Goal: Task Accomplishment & Management: Complete application form

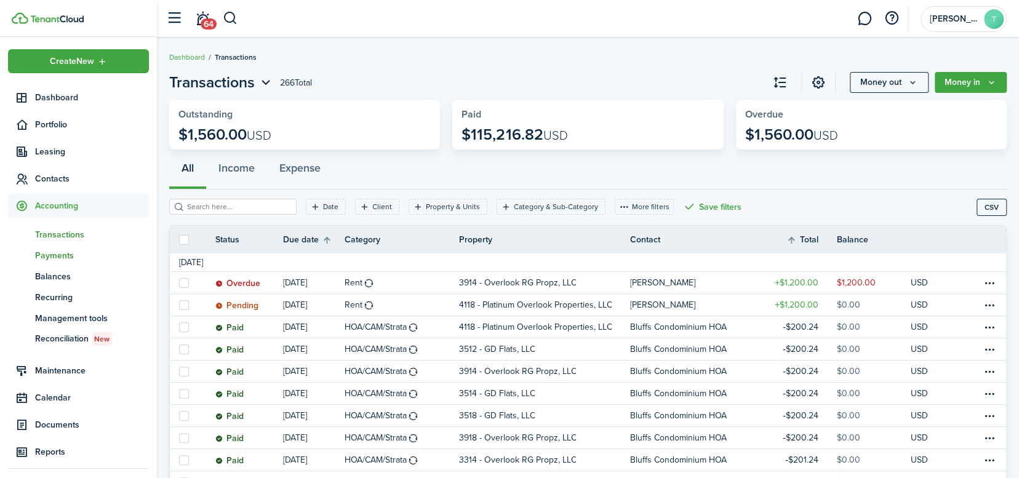
click at [66, 255] on span "Payments" at bounding box center [92, 255] width 114 height 13
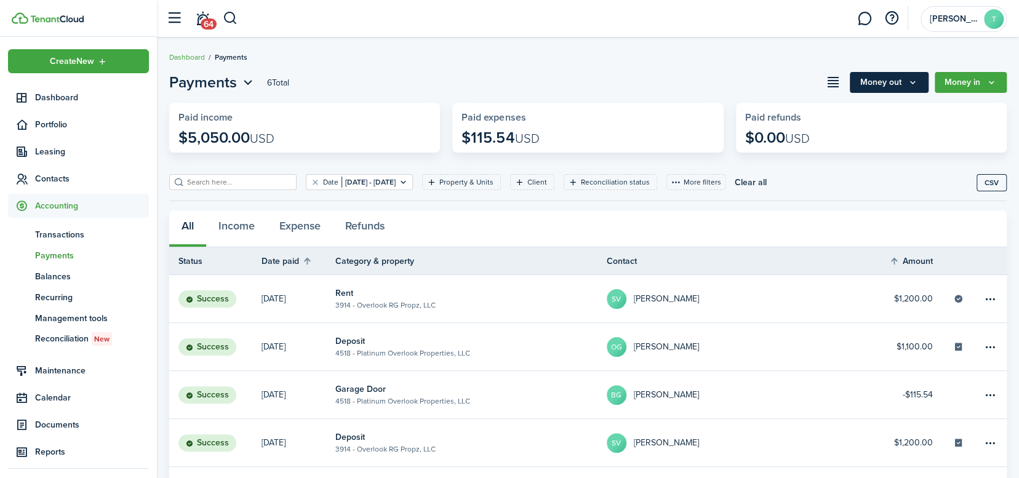
click at [894, 82] on button "Money out" at bounding box center [888, 82] width 79 height 21
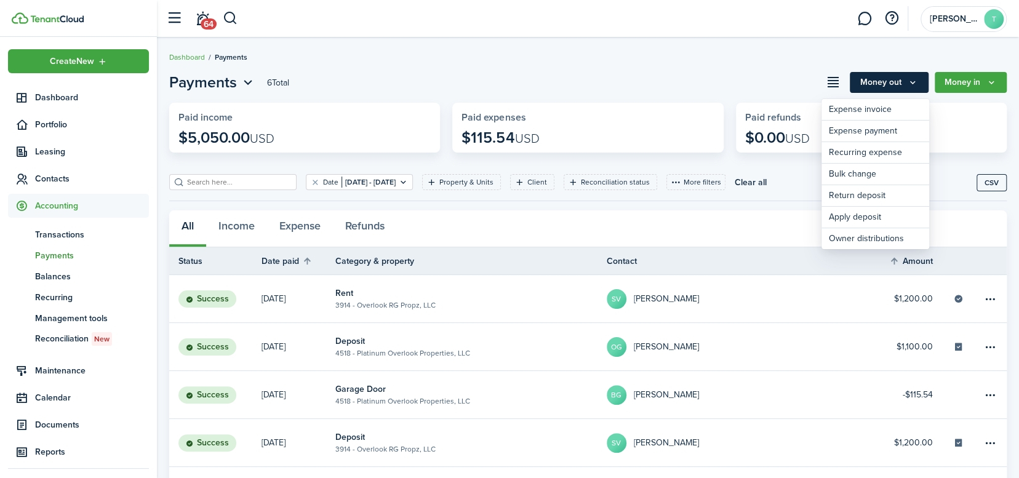
click at [894, 82] on button "Money out" at bounding box center [888, 82] width 79 height 21
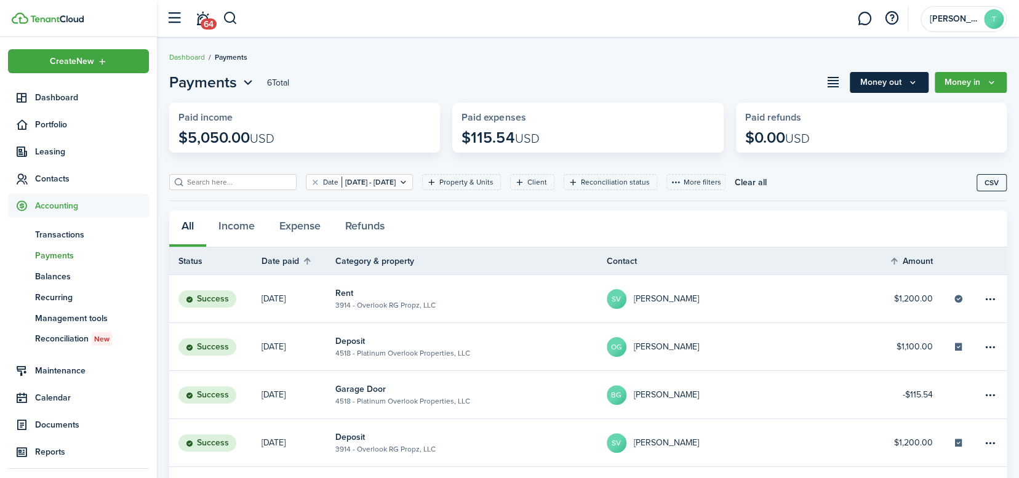
click at [912, 82] on icon "Money out" at bounding box center [912, 82] width 10 height 10
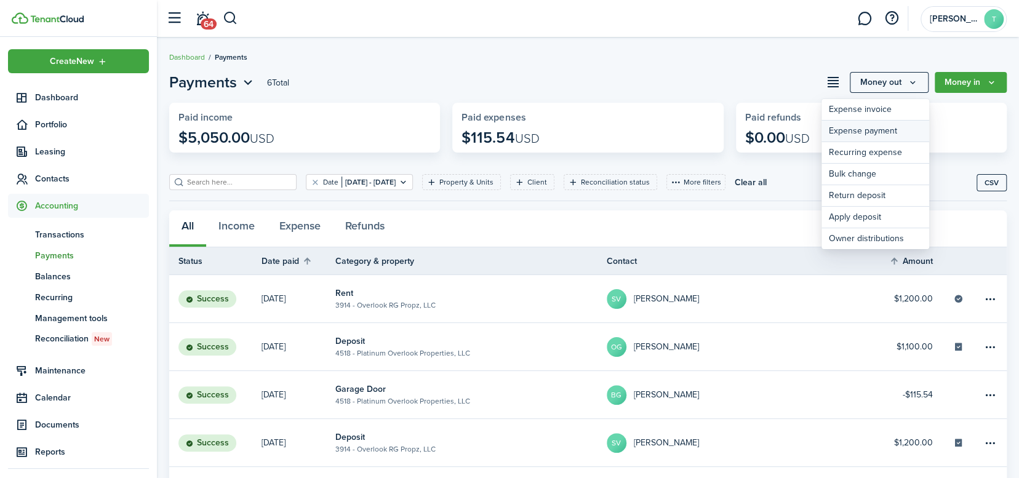
click at [871, 133] on link "Expense payment" at bounding box center [875, 132] width 108 height 22
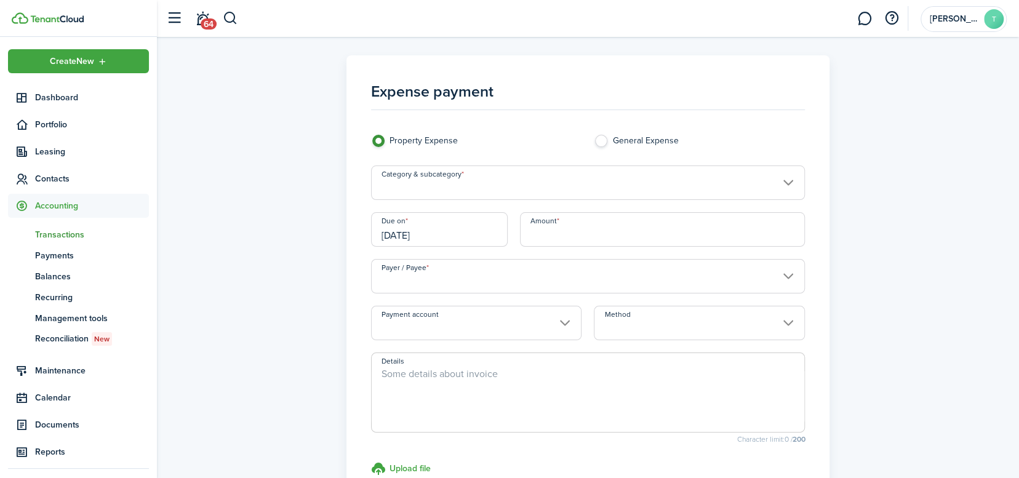
click at [541, 178] on input "Category & subcategory" at bounding box center [588, 182] width 434 height 34
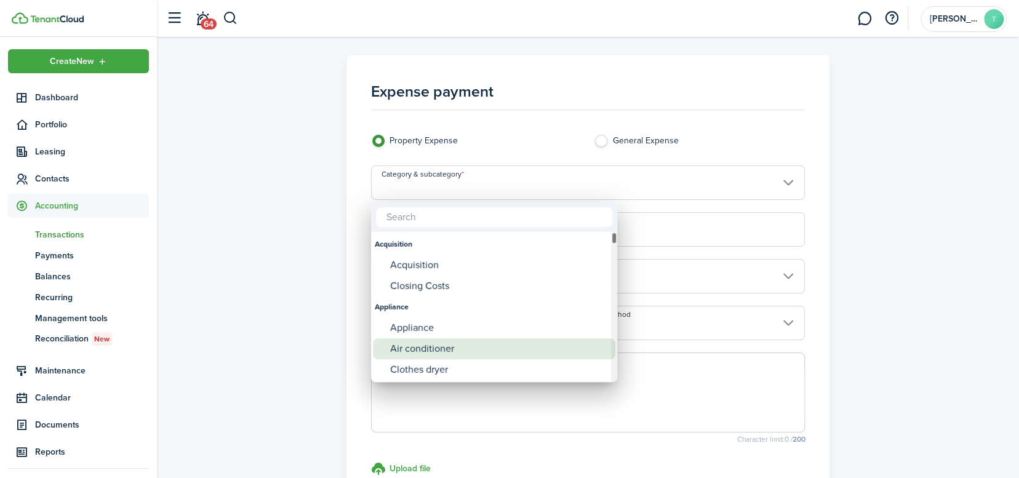
click at [427, 349] on div "Air conditioner" at bounding box center [499, 348] width 218 height 21
type input "Appliance / Air conditioner"
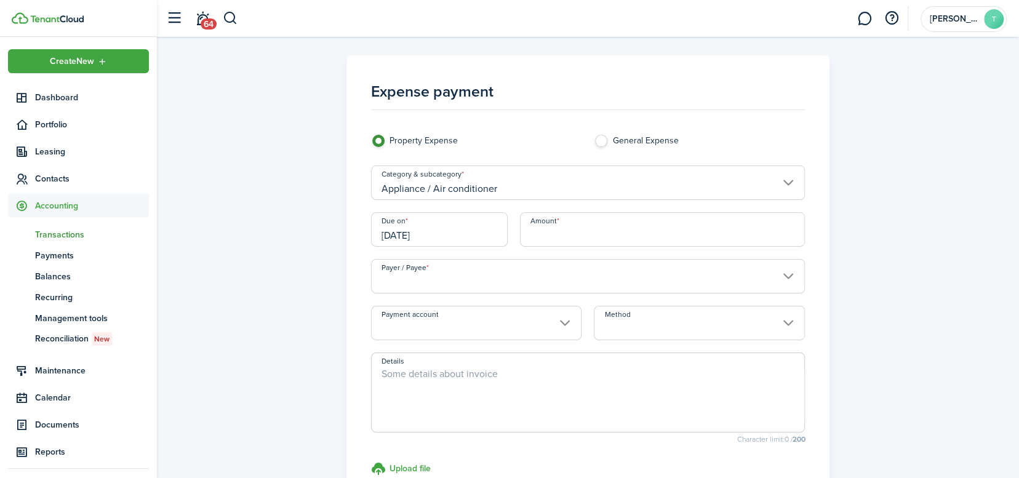
click at [445, 236] on input "[DATE]" at bounding box center [439, 229] width 137 height 34
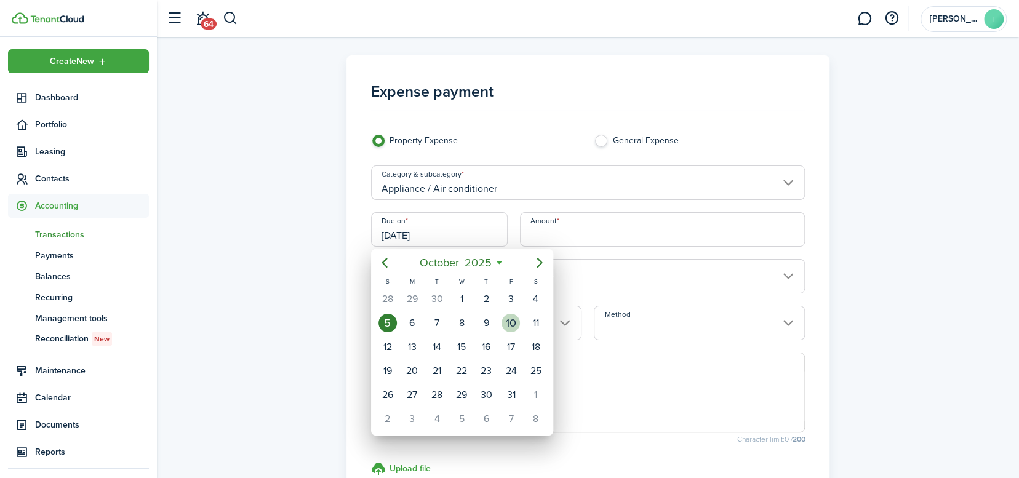
click at [508, 321] on div "10" at bounding box center [510, 323] width 18 height 18
type input "[DATE]"
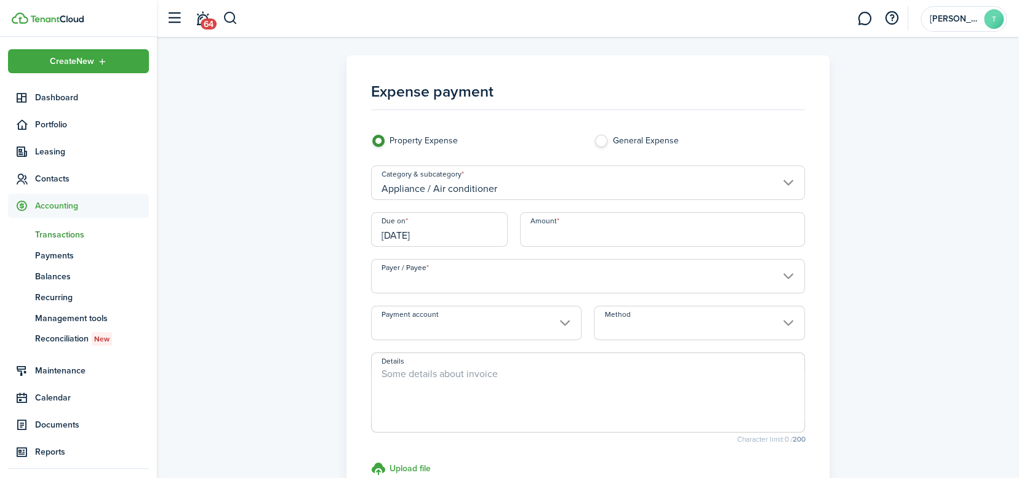
click at [579, 234] on input "Amount" at bounding box center [662, 229] width 285 height 34
click at [533, 274] on input "Payer / Payee" at bounding box center [588, 276] width 434 height 34
type input "$318.00"
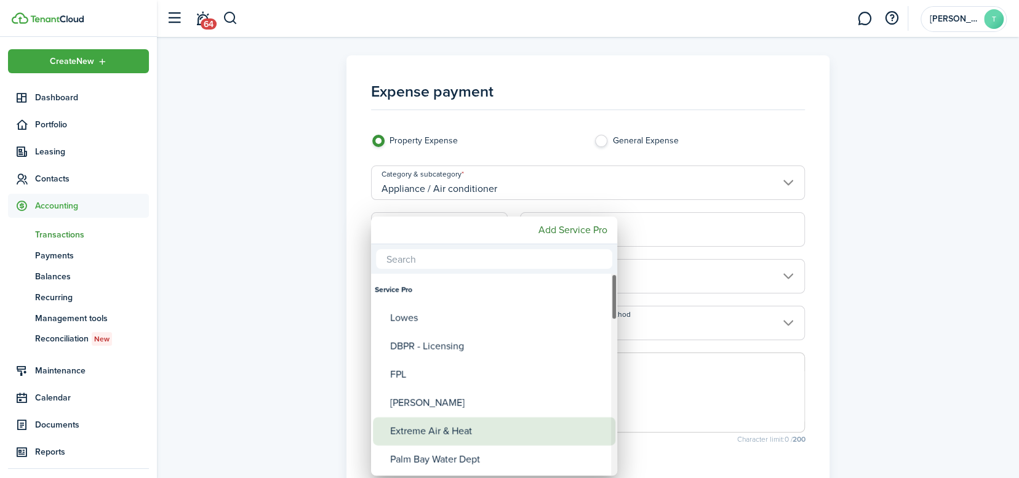
click at [450, 429] on div "Extreme Air & Heat" at bounding box center [499, 431] width 218 height 28
type input "Extreme Air & Heat"
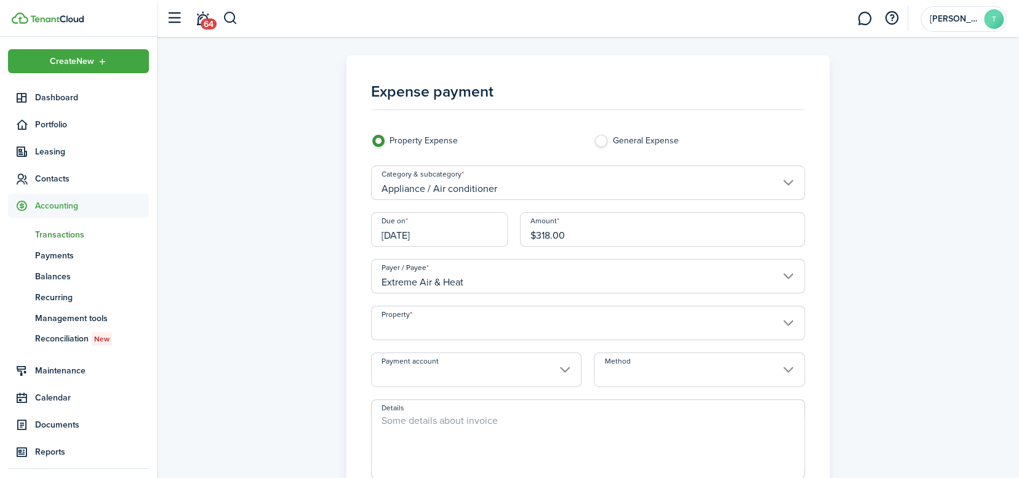
click at [472, 326] on input "Property" at bounding box center [588, 323] width 434 height 34
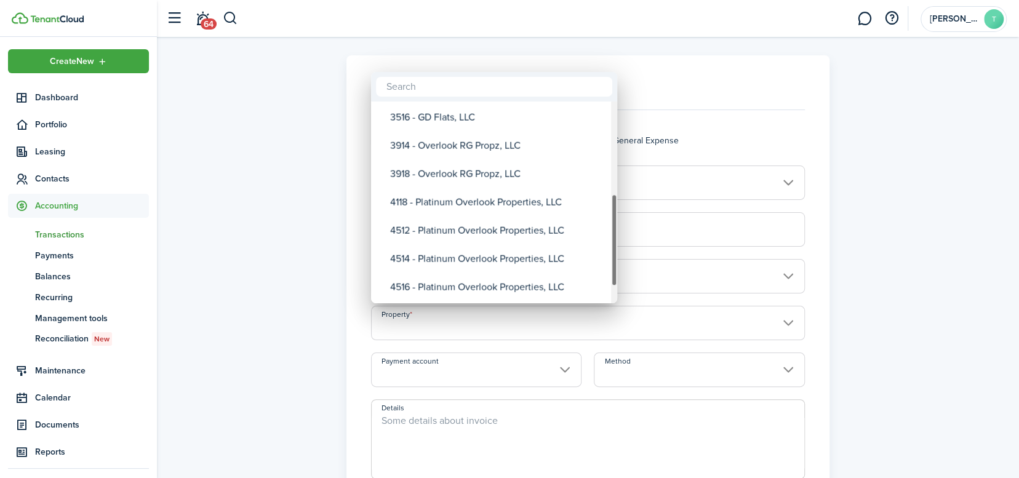
click at [613, 274] on div "Property" at bounding box center [614, 202] width 6 height 202
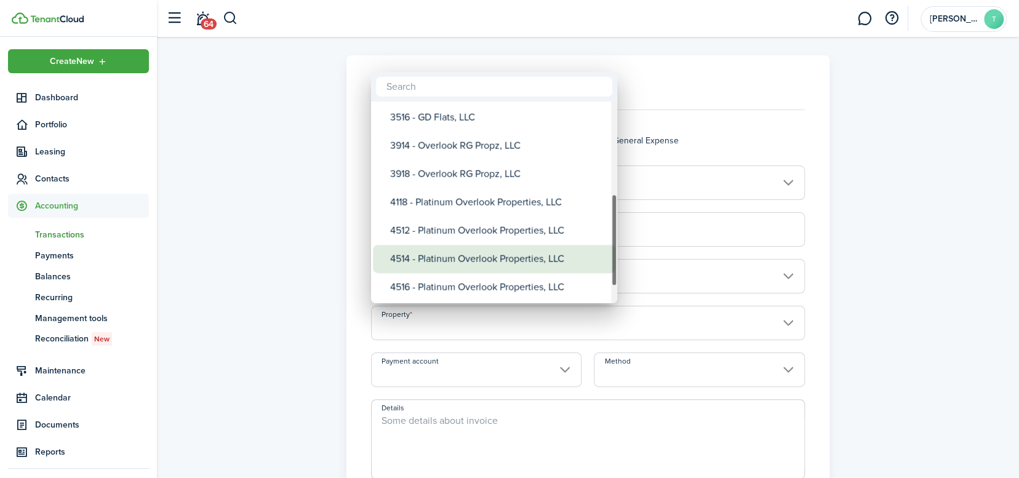
click at [483, 257] on div "4514 - Platinum Overlook Properties, LLC" at bounding box center [499, 259] width 218 height 28
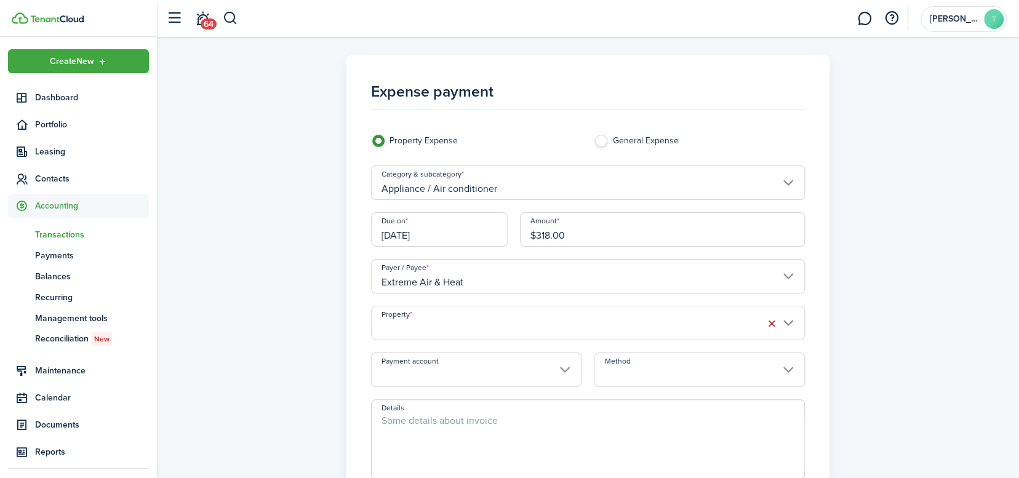
type input "4514 - Platinum Overlook Properties, LLC"
click at [557, 369] on input "Payment account" at bounding box center [476, 369] width 211 height 34
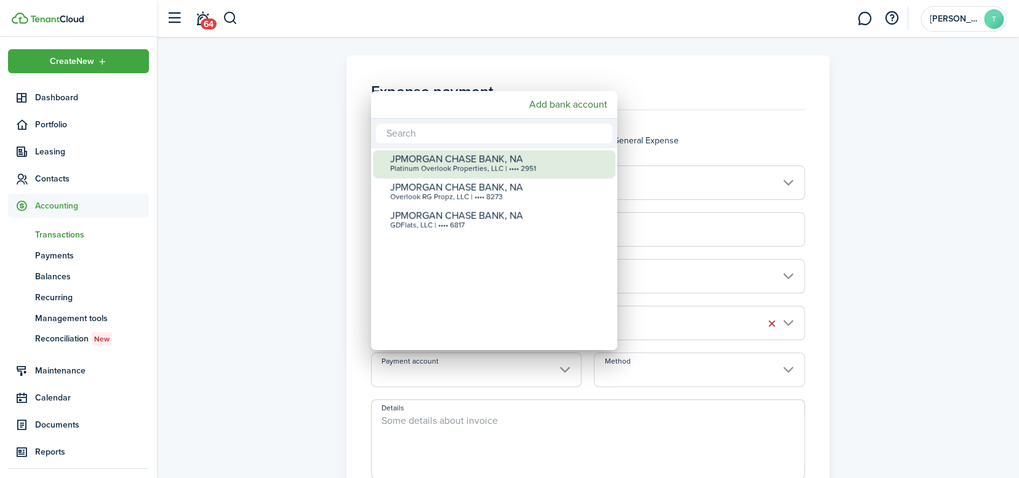
click at [463, 162] on div "JPMORGAN CHASE BANK, NA" at bounding box center [499, 159] width 218 height 11
type input "•••• •••• •••• 2951"
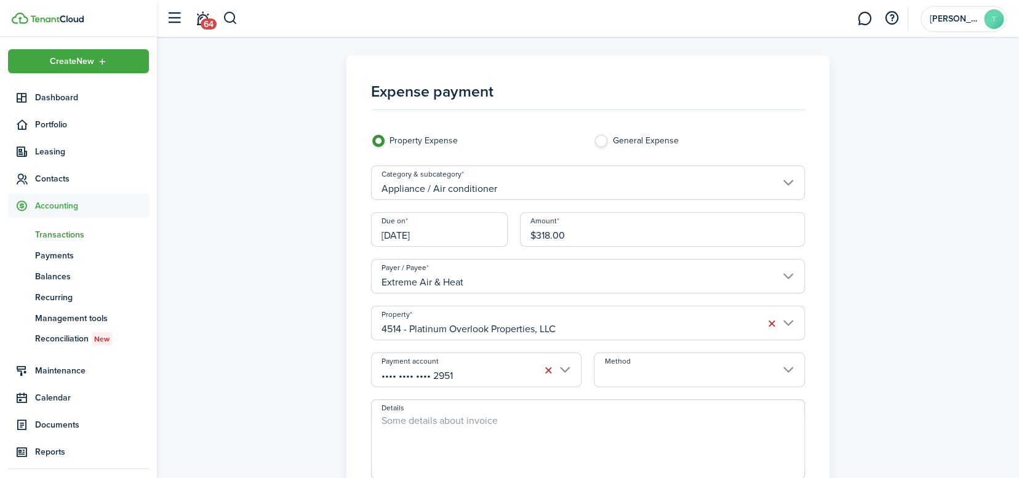
click at [679, 373] on input "Method" at bounding box center [699, 369] width 211 height 34
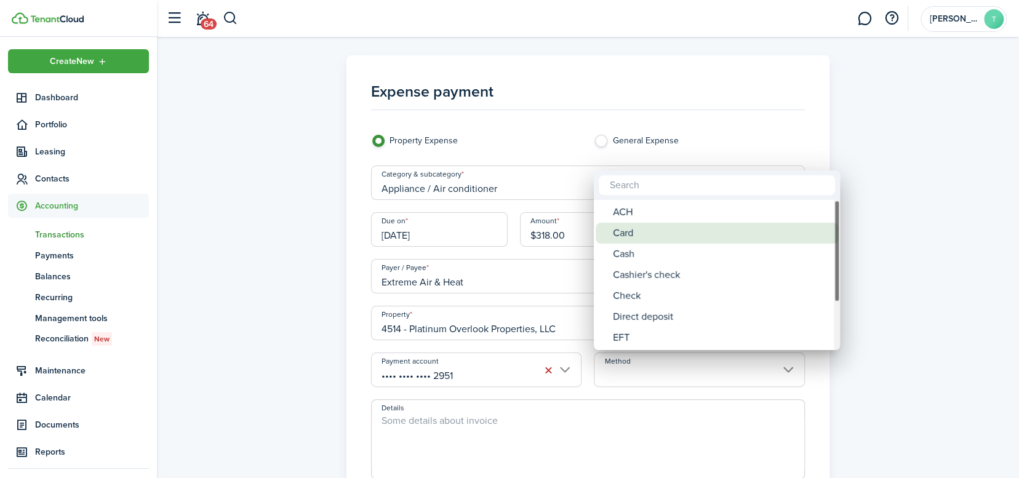
click at [624, 233] on div "Card" at bounding box center [722, 233] width 218 height 21
type input "Card"
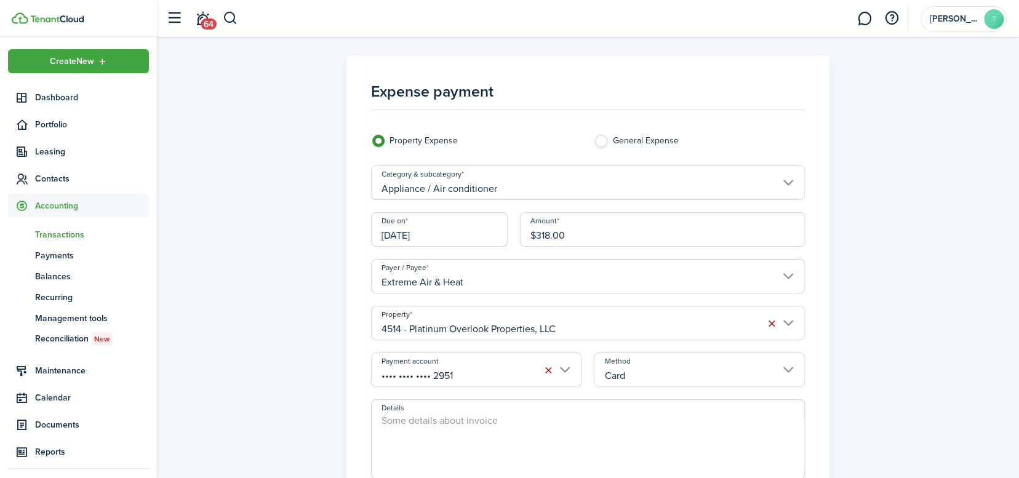
click at [937, 368] on div "Expense payment Property Expense General Expense Category & subcategory Applian…" at bounding box center [587, 332] width 849 height 554
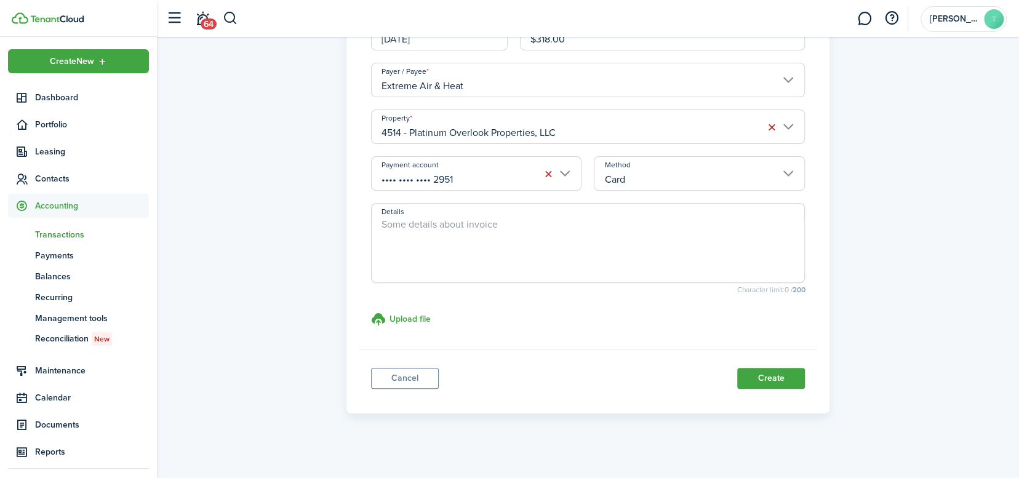
scroll to position [202, 0]
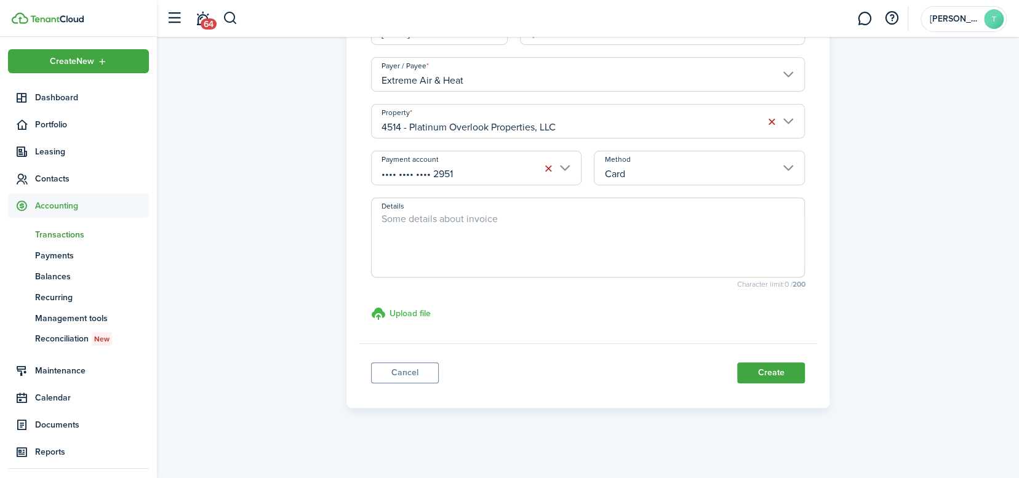
click at [410, 316] on h3 "Upload file" at bounding box center [409, 313] width 41 height 13
click at [371, 306] on input "Upload file store documents and templates Choose file" at bounding box center [371, 306] width 0 height 0
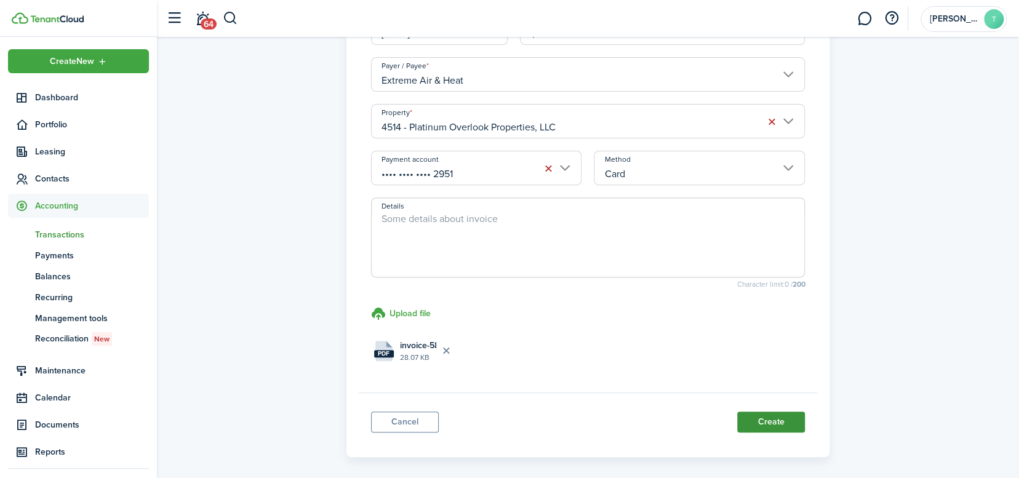
click at [778, 421] on button "Create" at bounding box center [771, 421] width 68 height 21
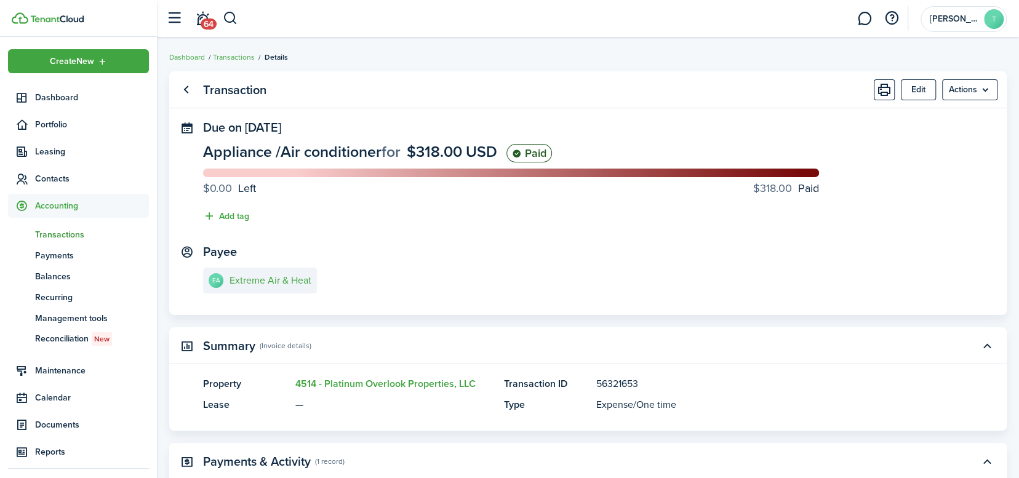
click at [58, 211] on span "Accounting" at bounding box center [92, 205] width 114 height 13
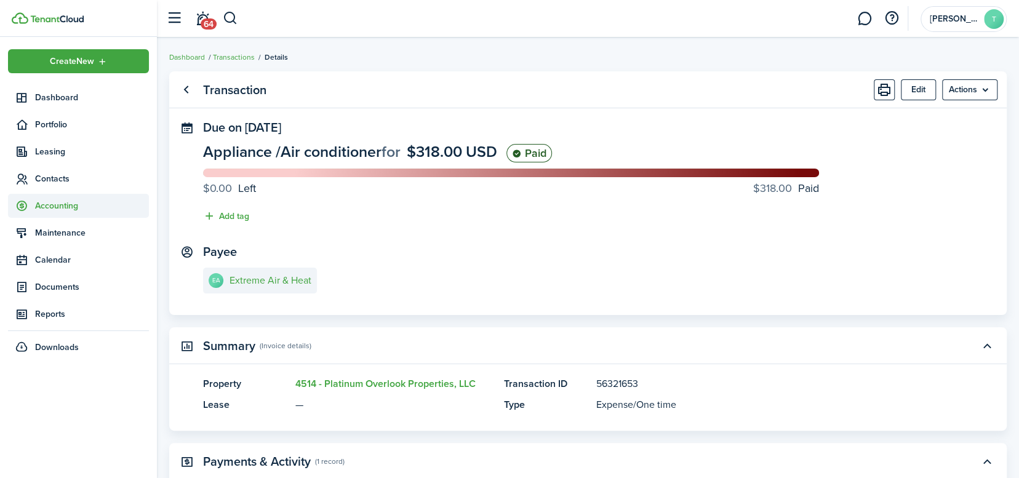
click at [58, 211] on span "Accounting" at bounding box center [92, 205] width 114 height 13
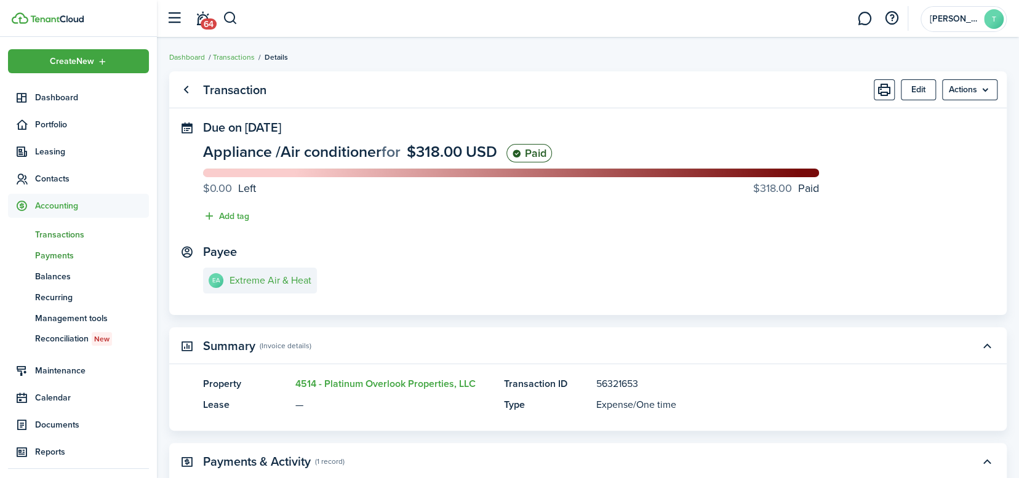
click at [51, 252] on span "Payments" at bounding box center [92, 255] width 114 height 13
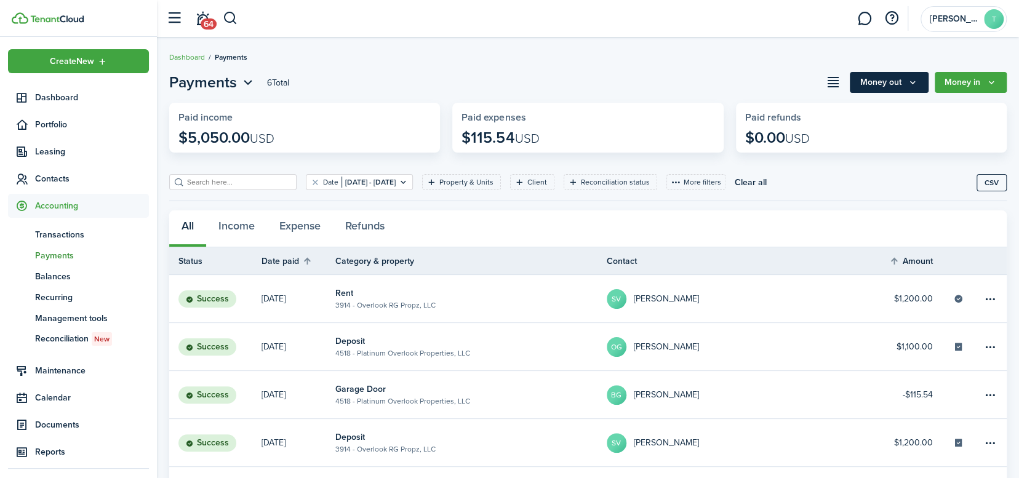
click at [910, 82] on icon "Money out" at bounding box center [912, 82] width 10 height 10
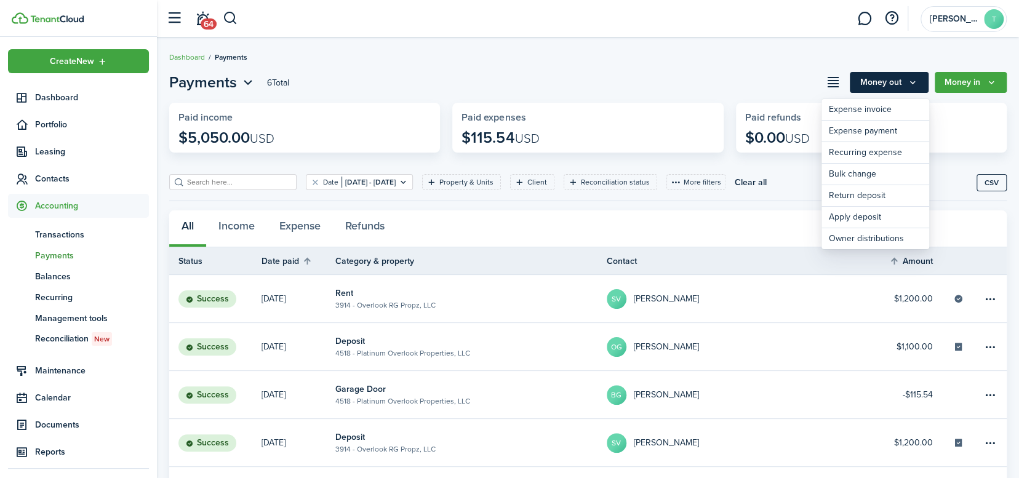
click at [887, 82] on button "Money out" at bounding box center [888, 82] width 79 height 21
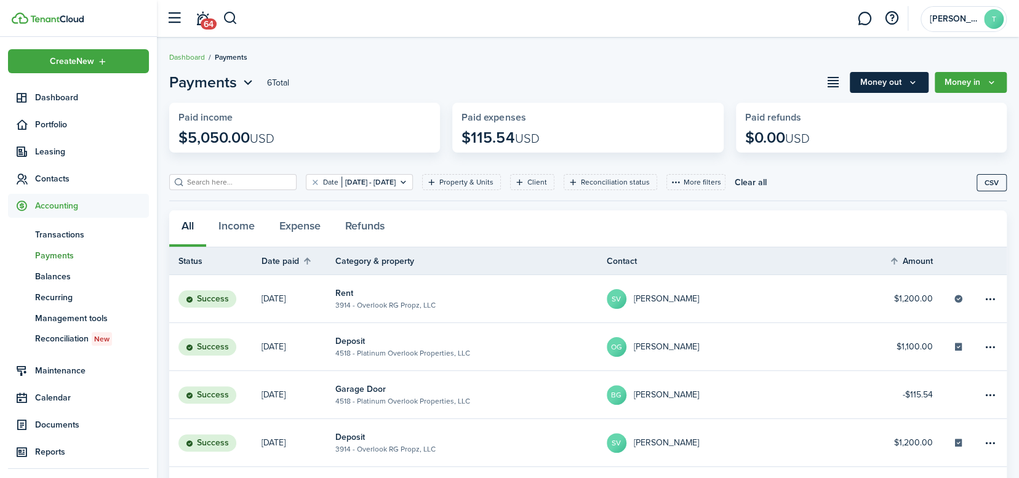
click at [876, 85] on button "Money out" at bounding box center [888, 82] width 79 height 21
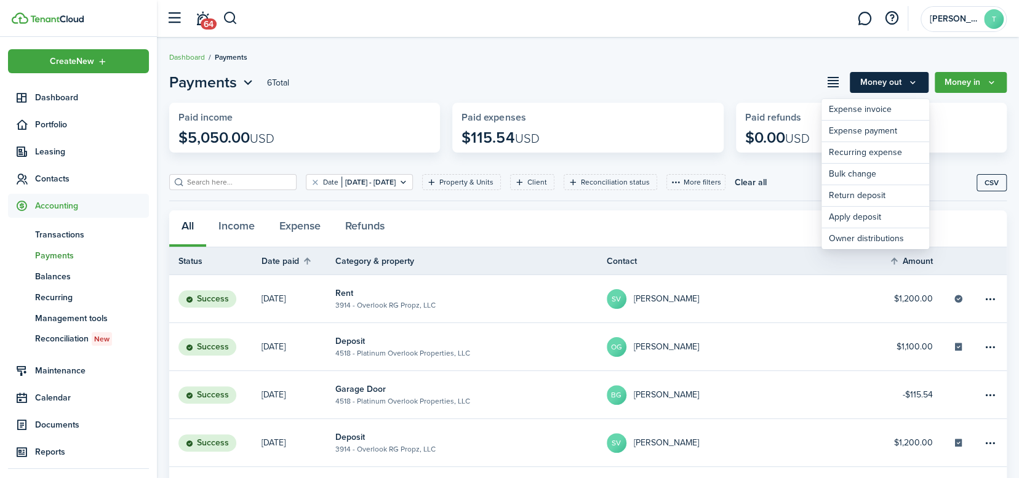
click at [876, 85] on button "Money out" at bounding box center [888, 82] width 79 height 21
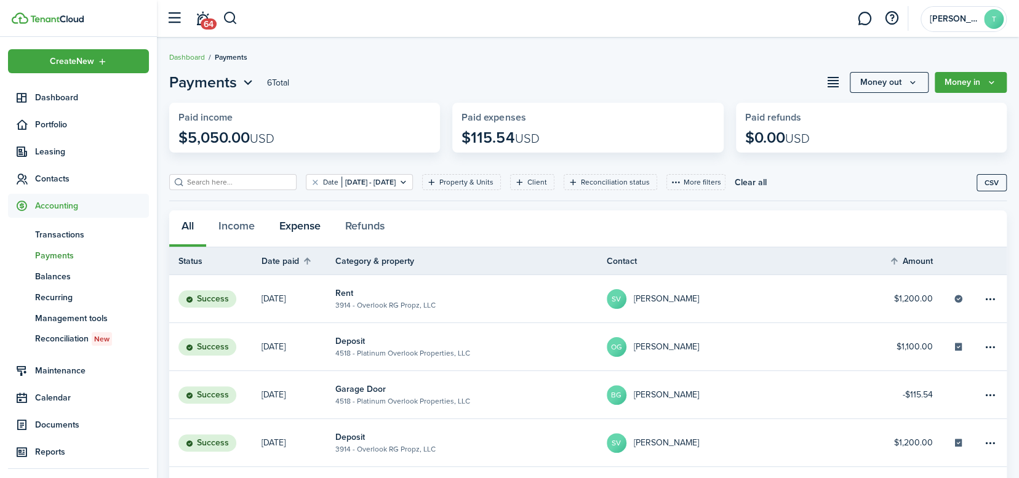
click at [298, 229] on button "Expense" at bounding box center [300, 228] width 66 height 37
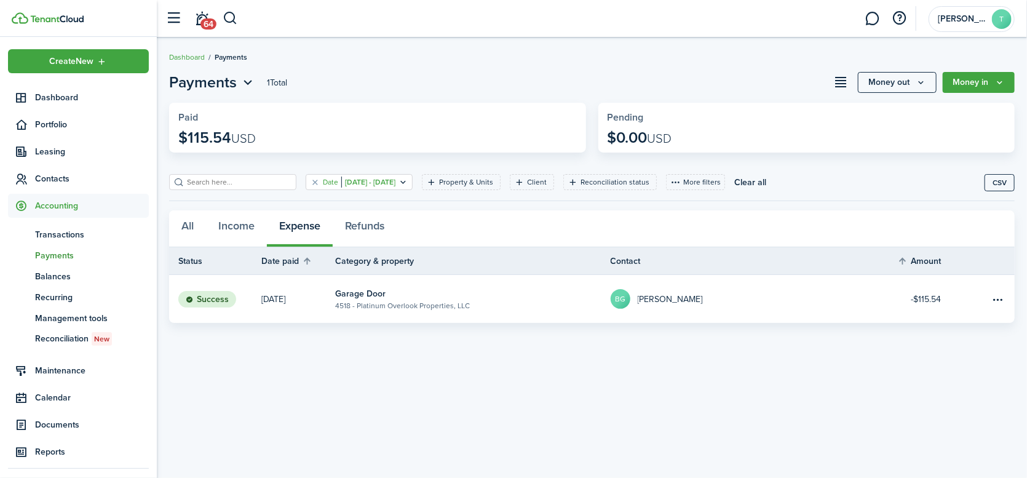
click at [408, 180] on icon "Open filter" at bounding box center [403, 182] width 10 height 10
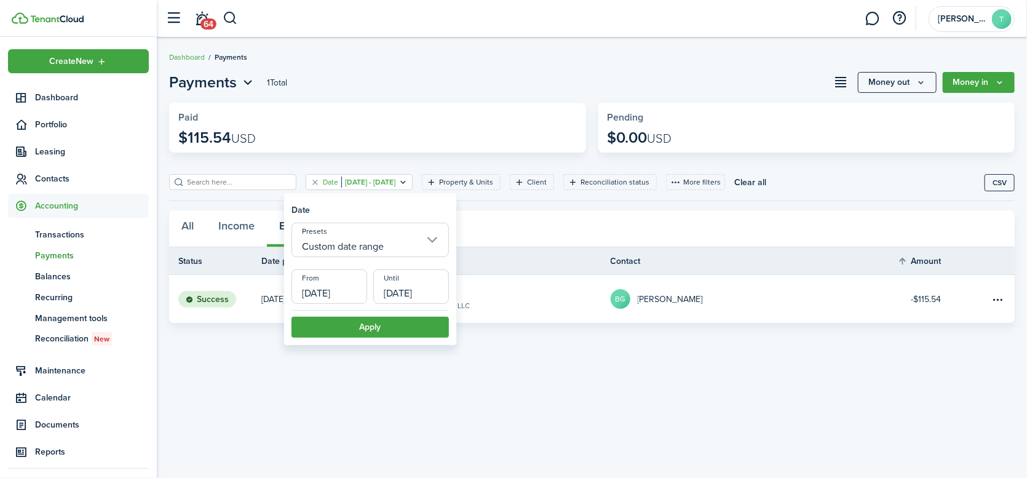
click at [323, 183] on filter-tag-label "Date" at bounding box center [330, 182] width 15 height 11
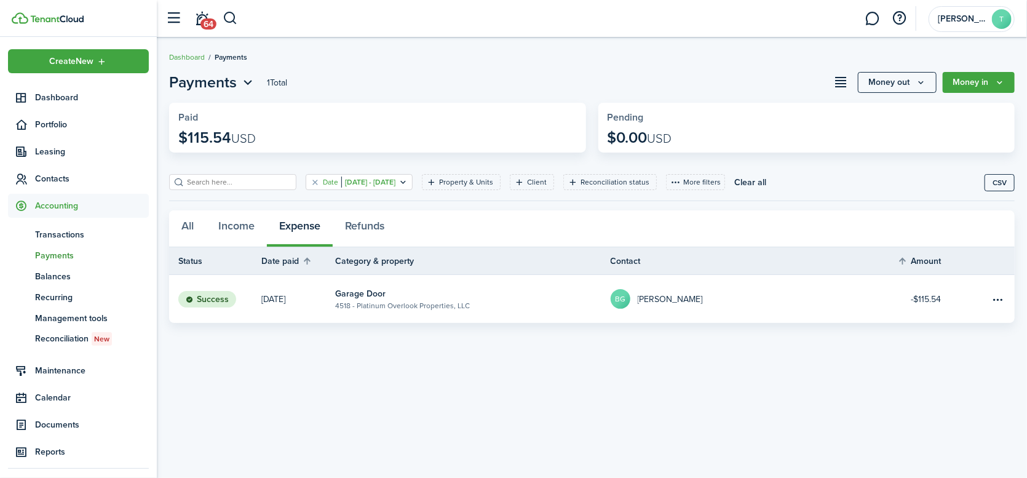
click at [323, 183] on filter-tag-label "Date" at bounding box center [330, 182] width 15 height 11
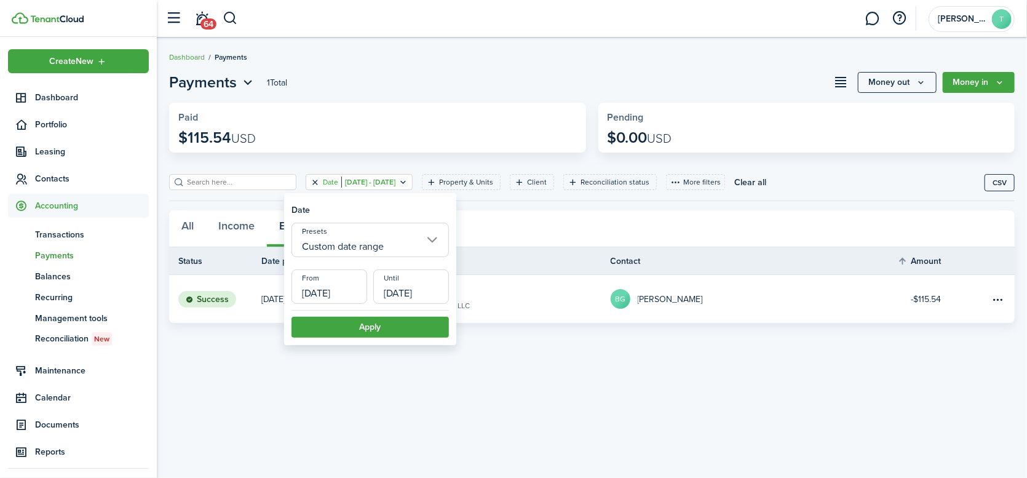
click at [310, 180] on button "Clear filter" at bounding box center [315, 182] width 10 height 10
